Goal: Transaction & Acquisition: Purchase product/service

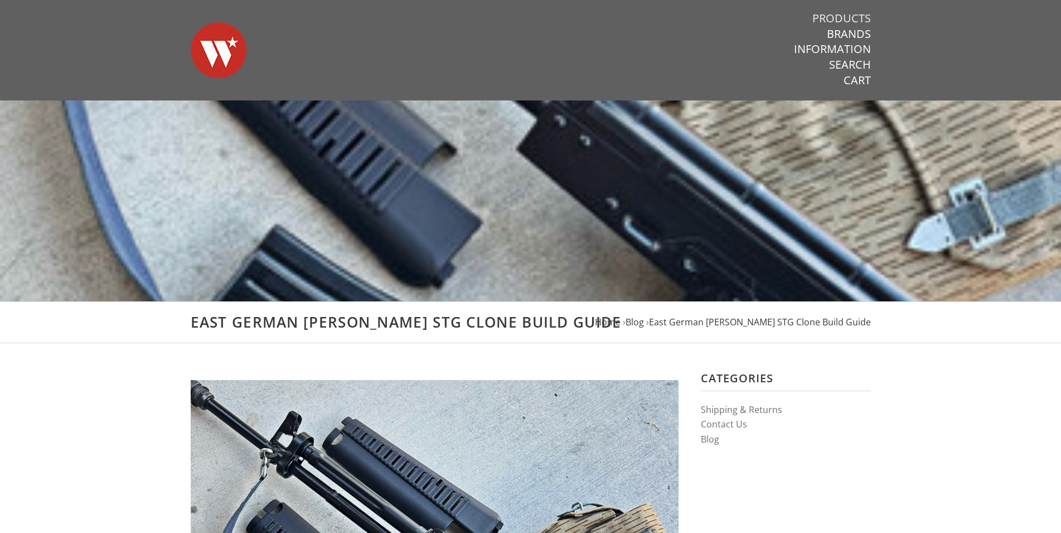
click at [834, 20] on link "Products" at bounding box center [842, 18] width 59 height 15
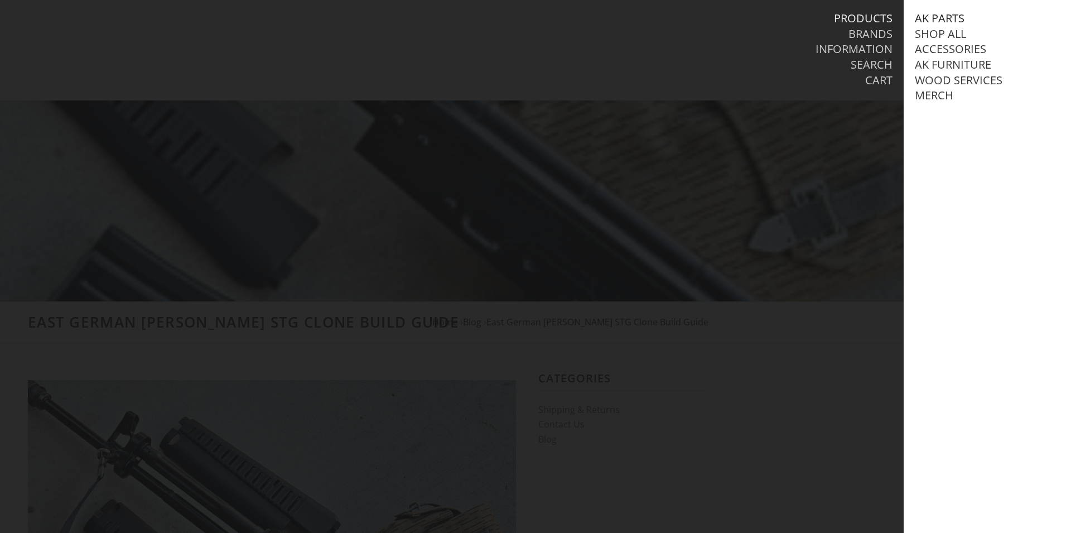
click at [927, 16] on link "AK Parts" at bounding box center [940, 18] width 50 height 15
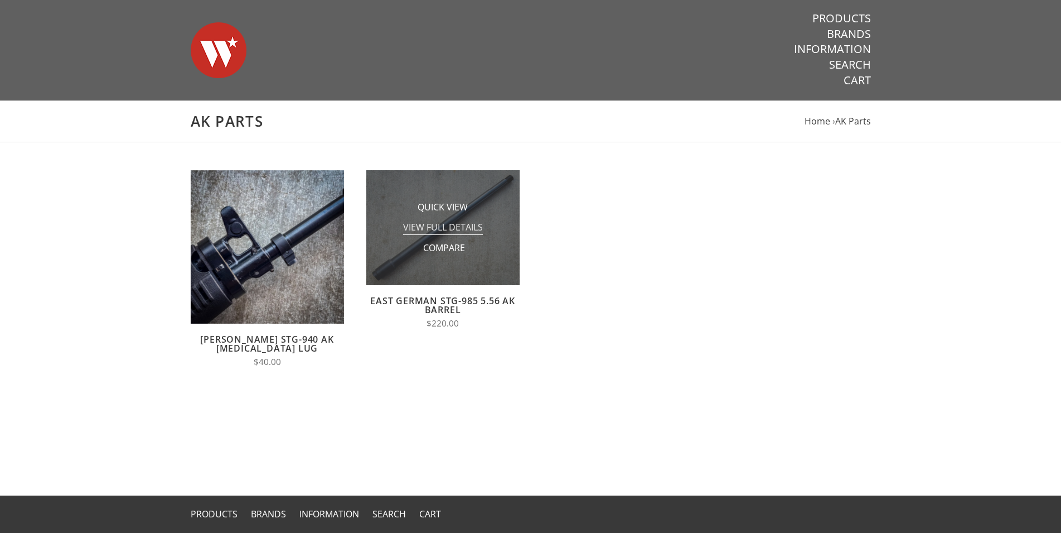
click at [466, 231] on span "View Full Details" at bounding box center [443, 228] width 80 height 14
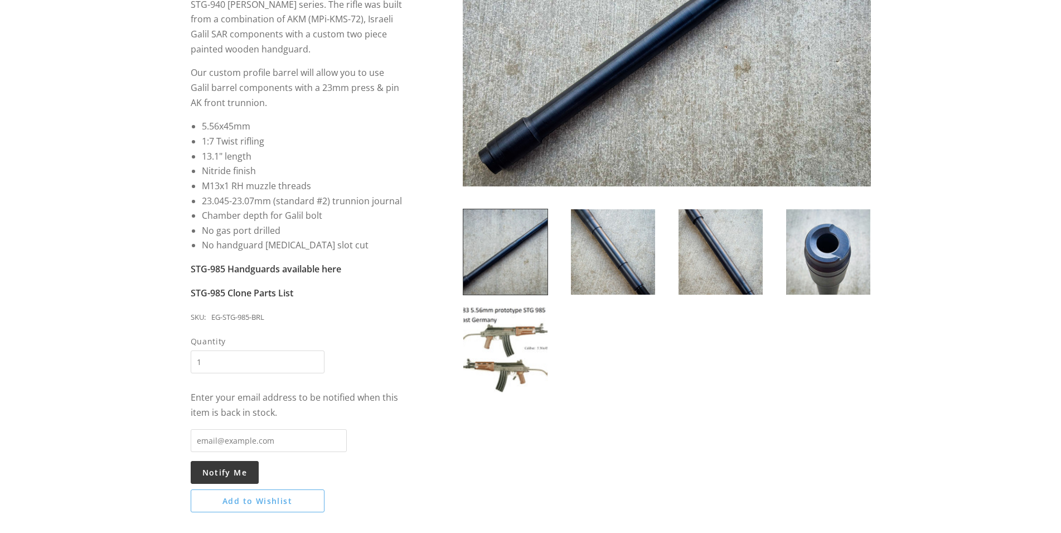
scroll to position [512, 0]
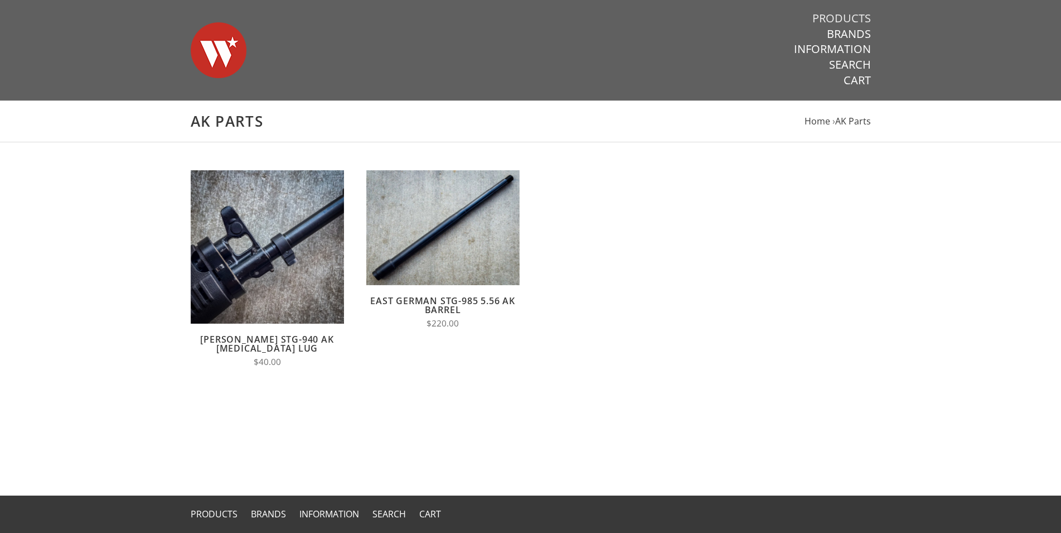
click at [819, 17] on link "Products" at bounding box center [842, 18] width 59 height 15
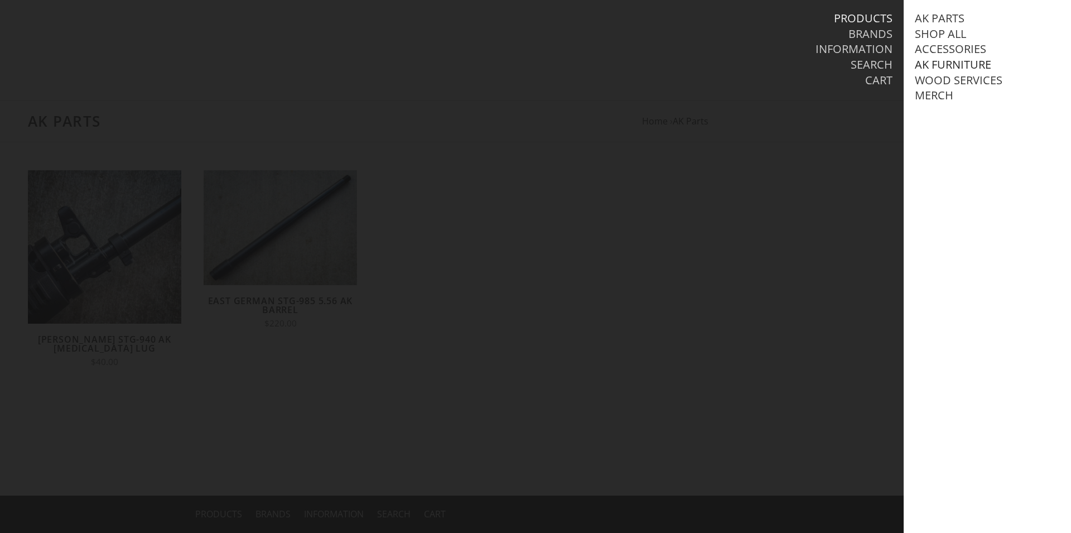
click at [954, 65] on link "AK Furniture" at bounding box center [953, 64] width 76 height 15
click at [956, 79] on link "View all AK Furniture" at bounding box center [989, 80] width 127 height 15
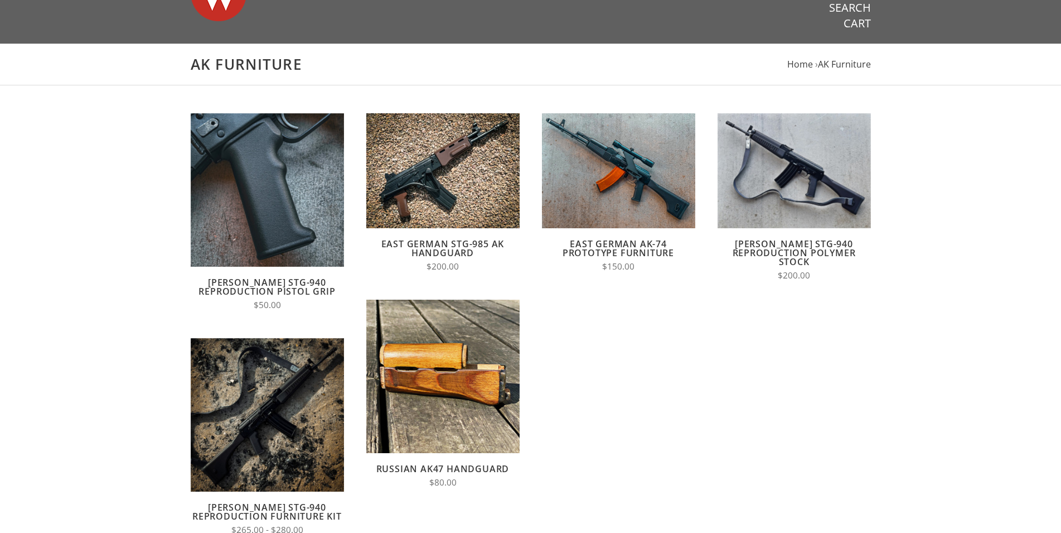
scroll to position [114, 0]
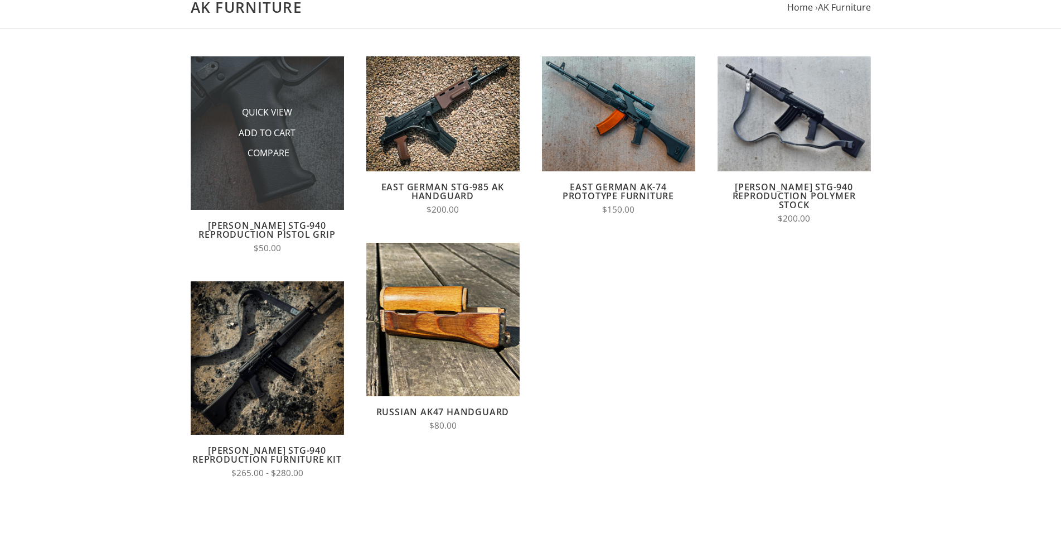
click at [281, 172] on img at bounding box center [267, 132] width 153 height 153
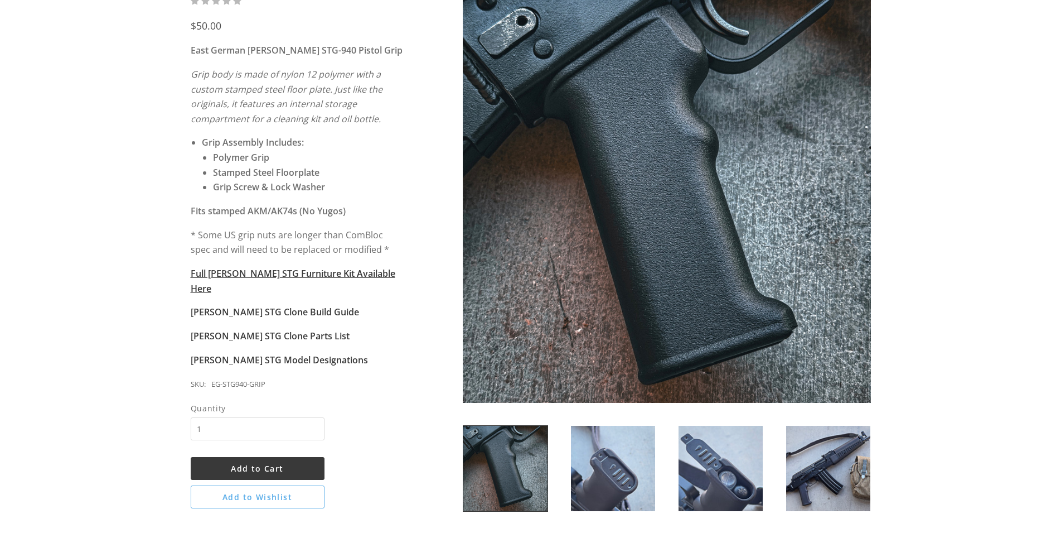
scroll to position [171, 0]
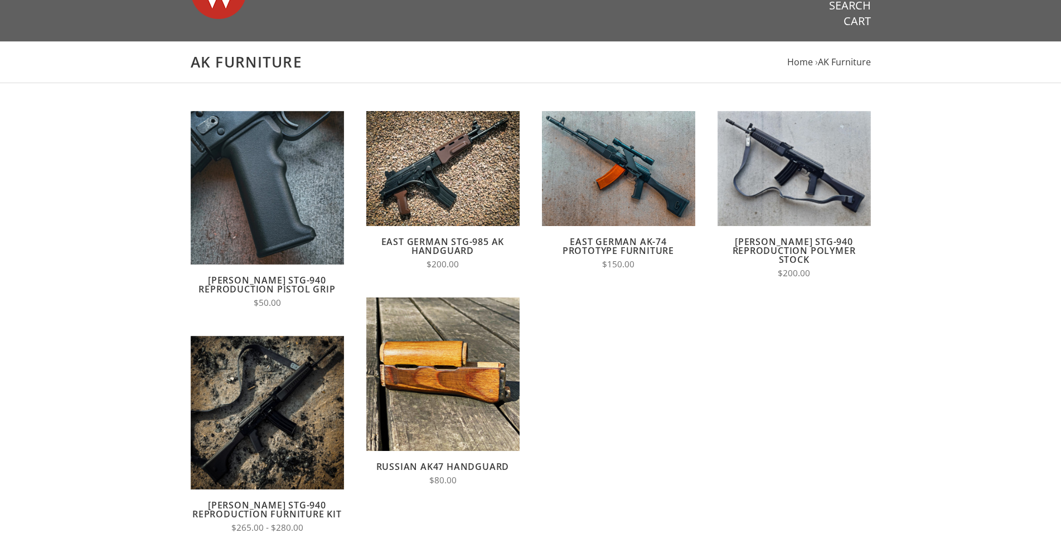
scroll to position [114, 0]
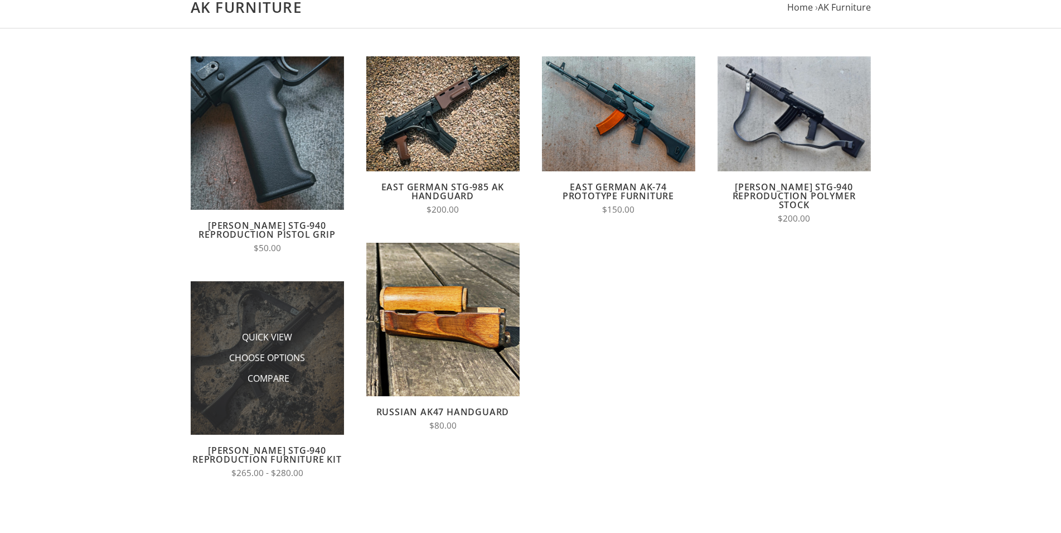
click at [218, 302] on img at bounding box center [267, 357] width 153 height 153
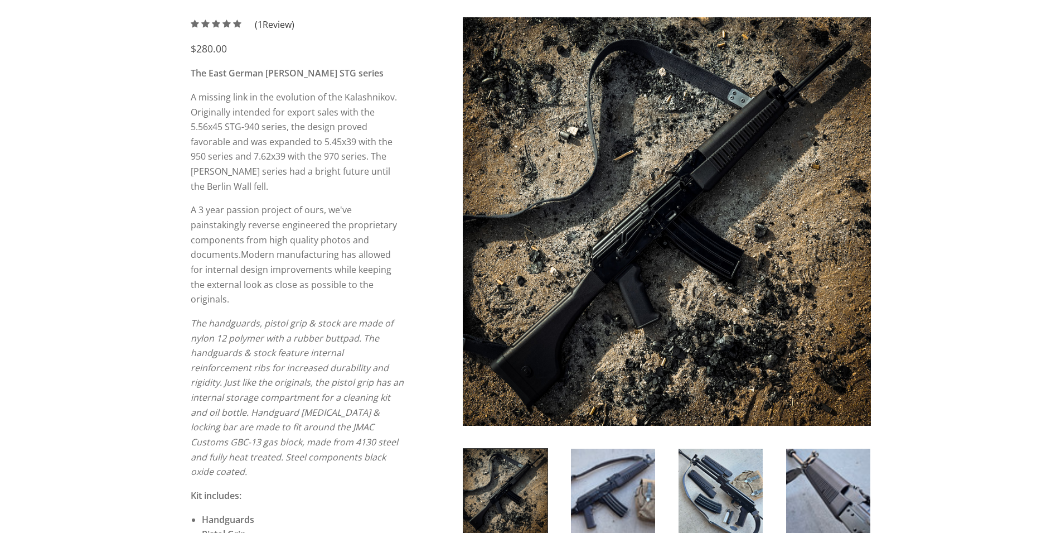
scroll to position [114, 0]
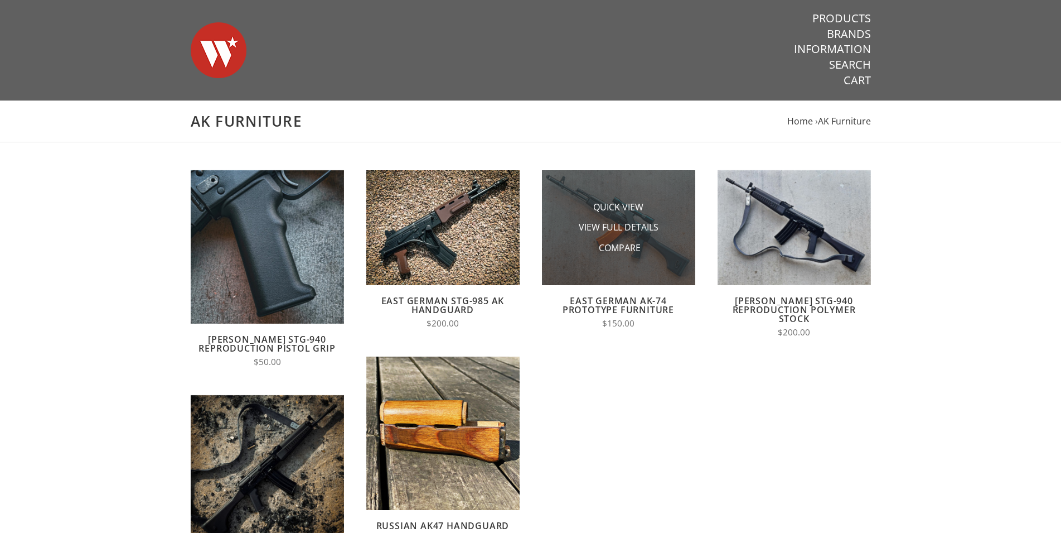
click at [611, 218] on li "View Full Details" at bounding box center [619, 227] width 112 height 21
click at [655, 205] on li "Quick View" at bounding box center [619, 207] width 112 height 21
click at [562, 267] on img at bounding box center [618, 227] width 153 height 115
